Goal: Communication & Community: Answer question/provide support

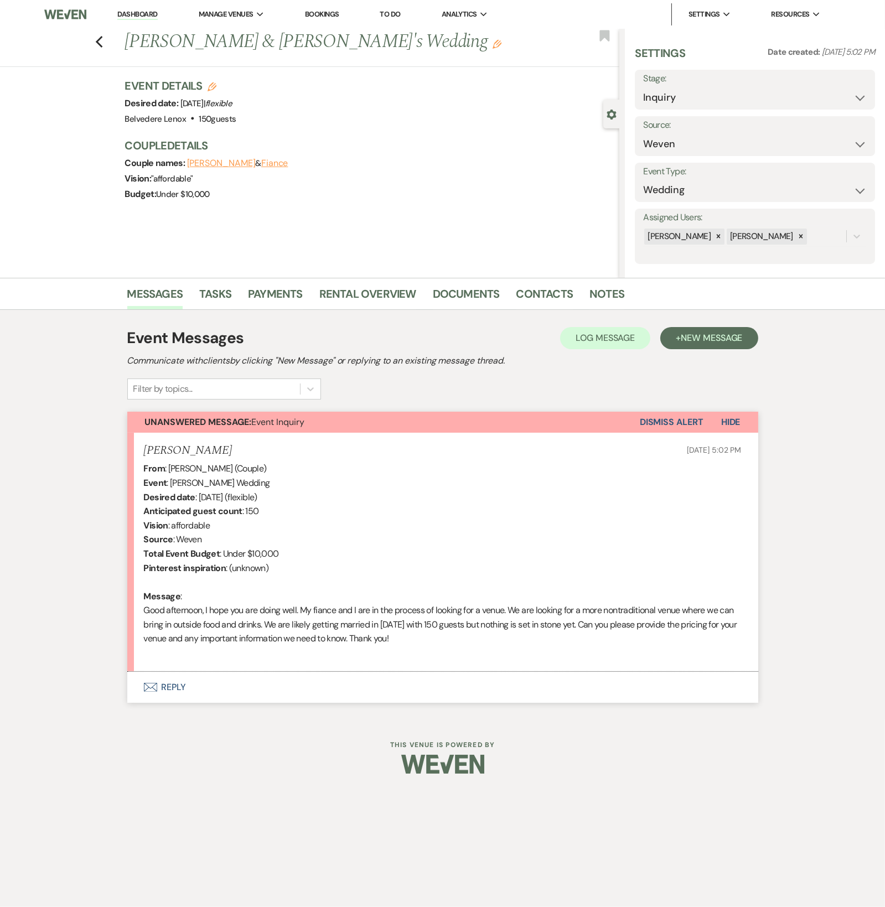
click at [179, 689] on button "Envelope Reply" at bounding box center [442, 687] width 631 height 31
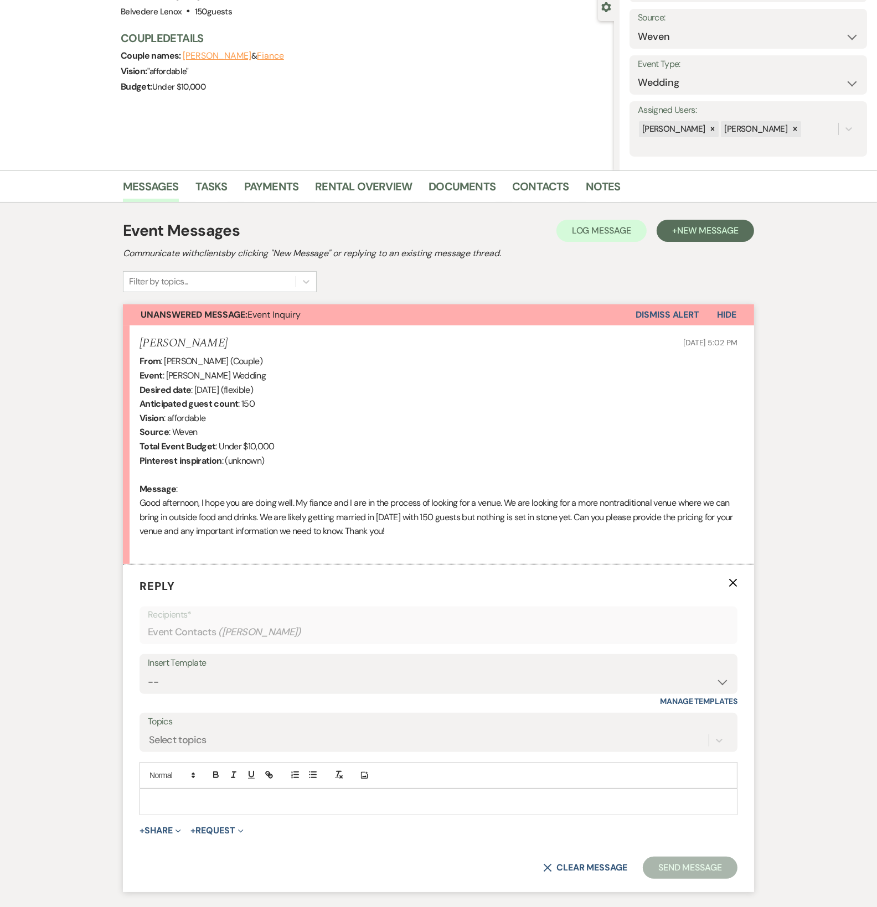
scroll to position [184, 0]
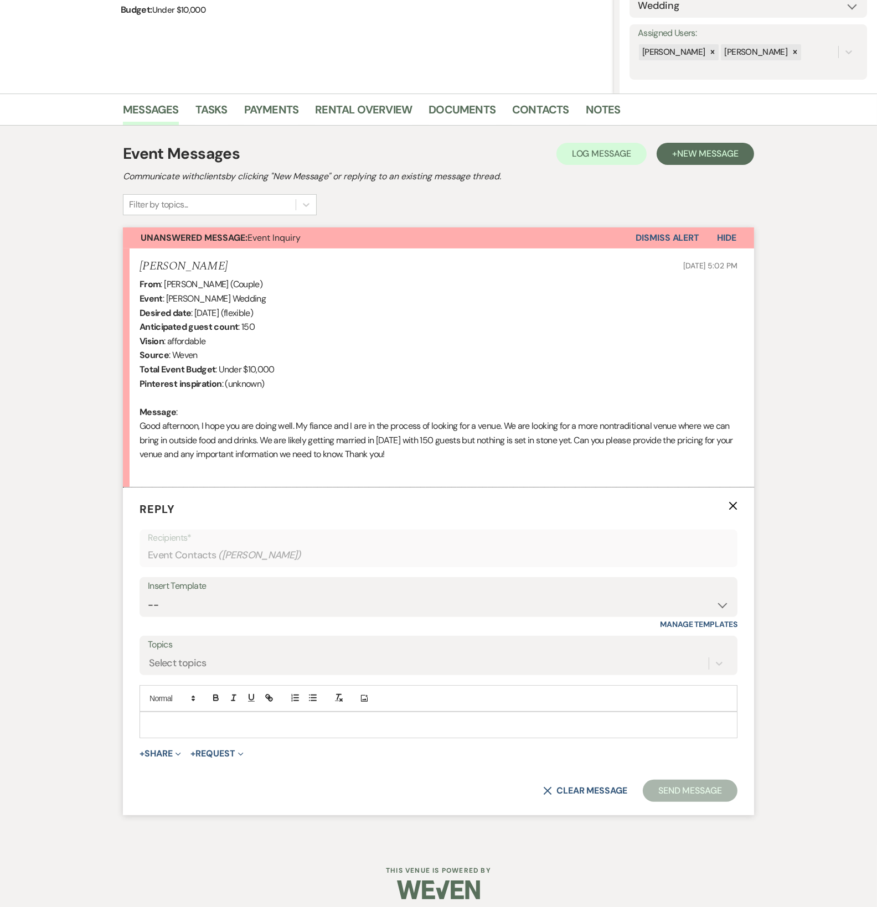
click at [187, 725] on p at bounding box center [438, 725] width 580 height 12
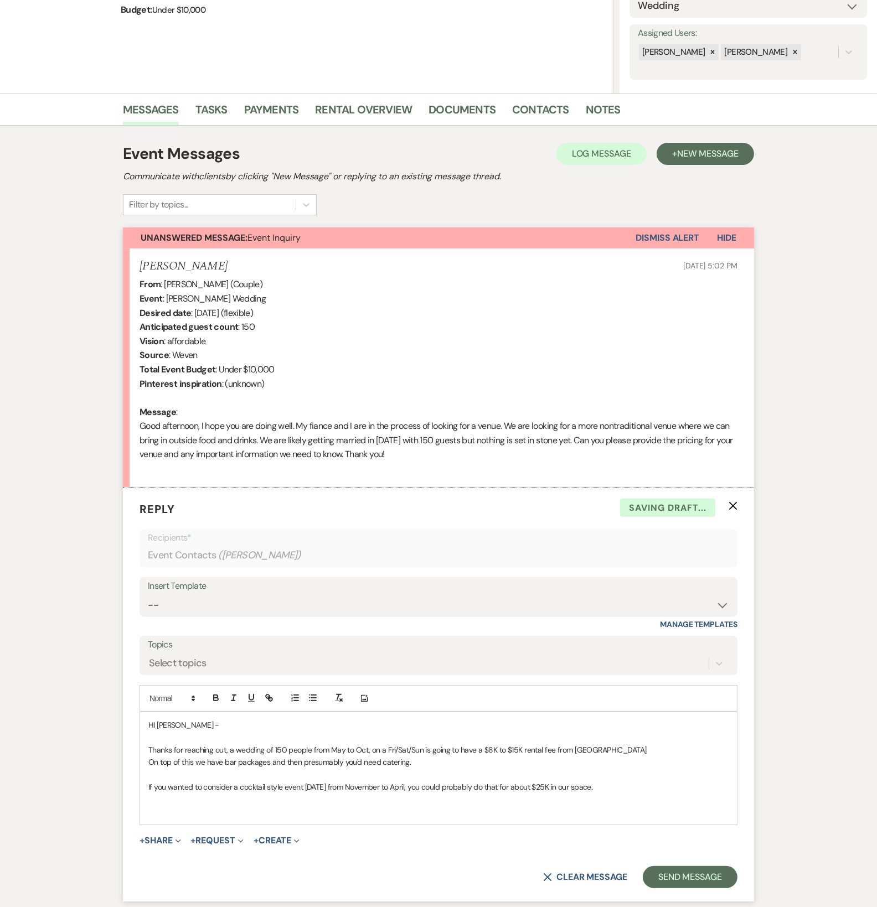
click at [563, 785] on p "If you wanted to consider a cocktail style event [DATE] from November to April,…" at bounding box center [438, 787] width 580 height 12
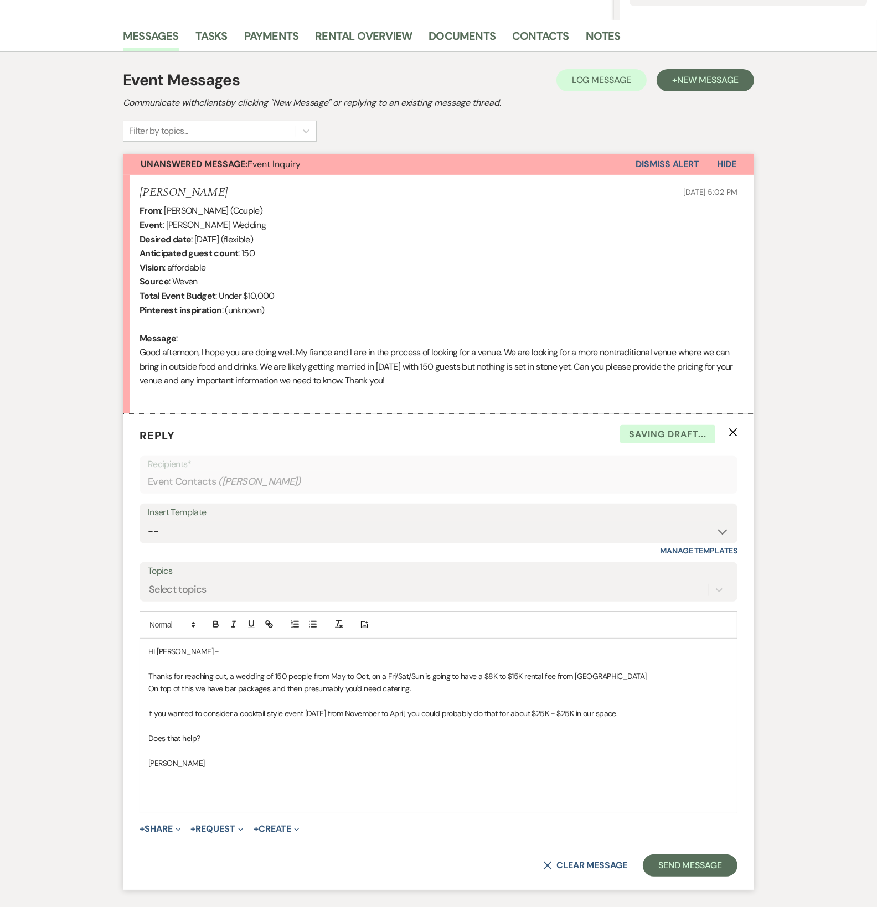
scroll to position [342, 0]
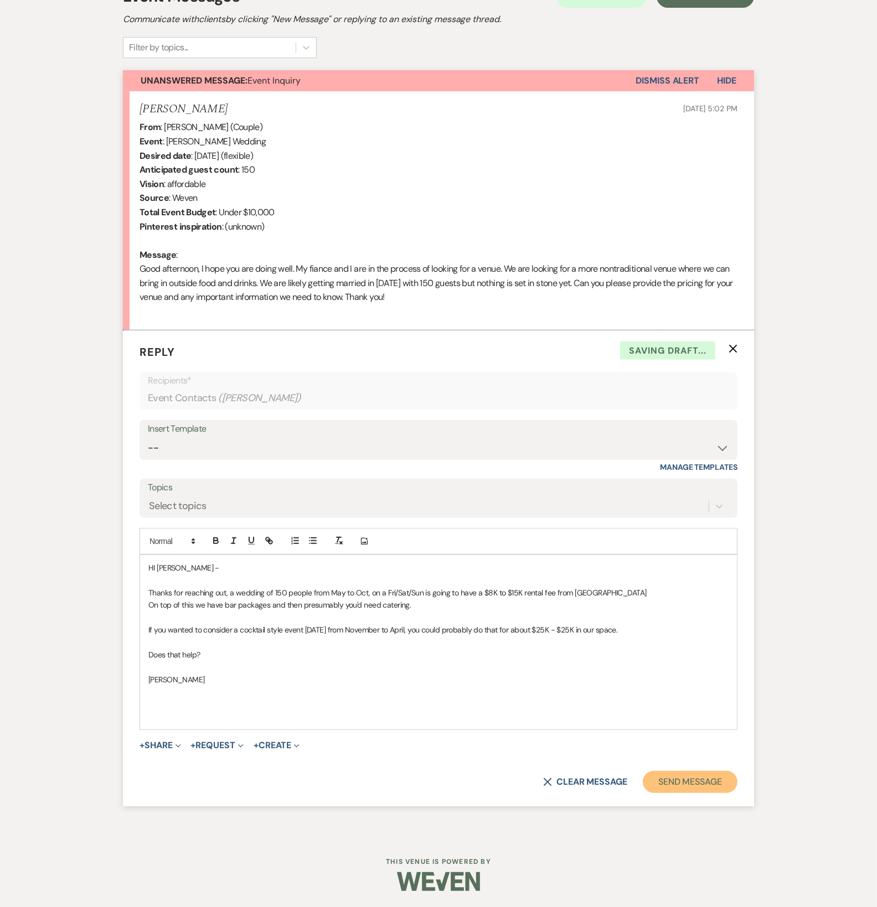
click at [711, 783] on button "Send Message" at bounding box center [690, 782] width 95 height 22
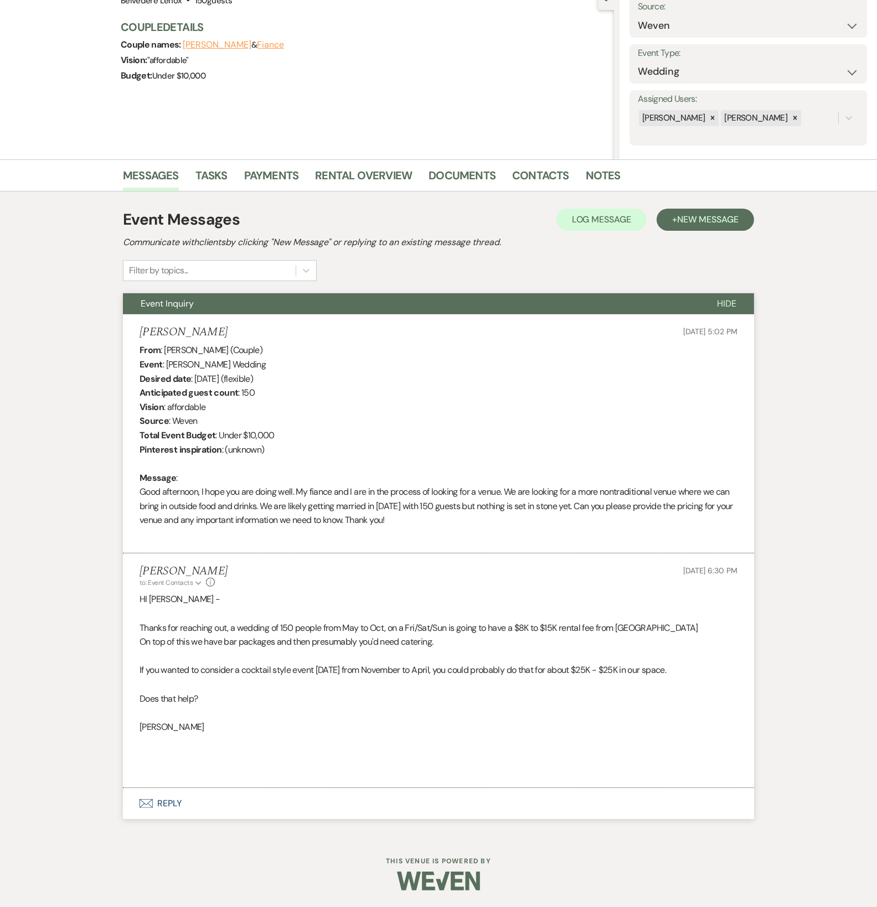
scroll to position [118, 0]
